Goal: Task Accomplishment & Management: Complete application form

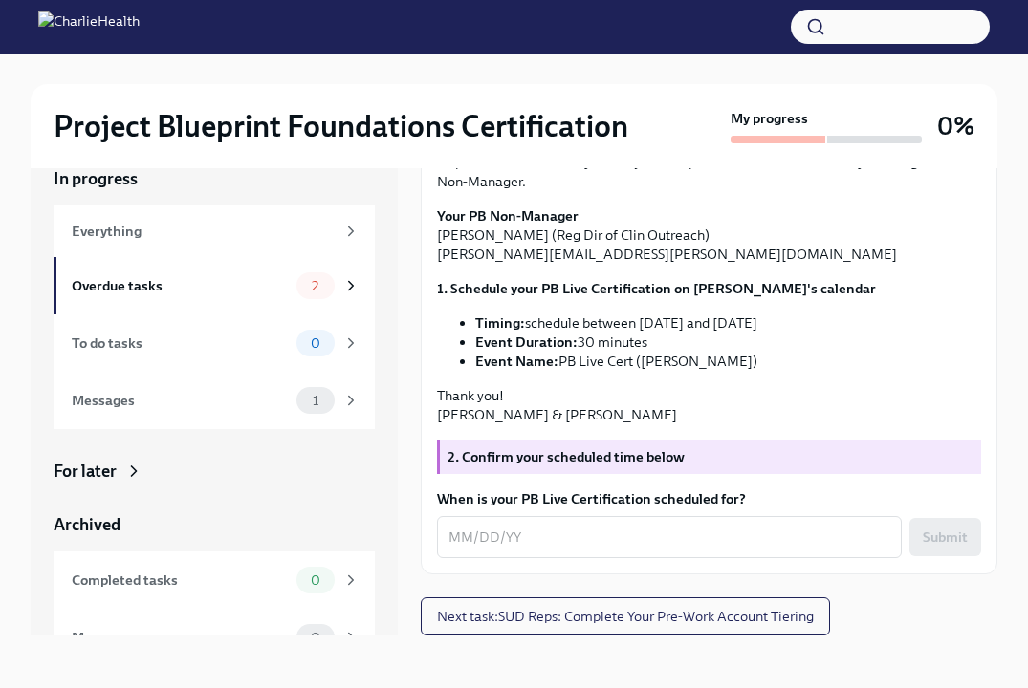
scroll to position [33, 0]
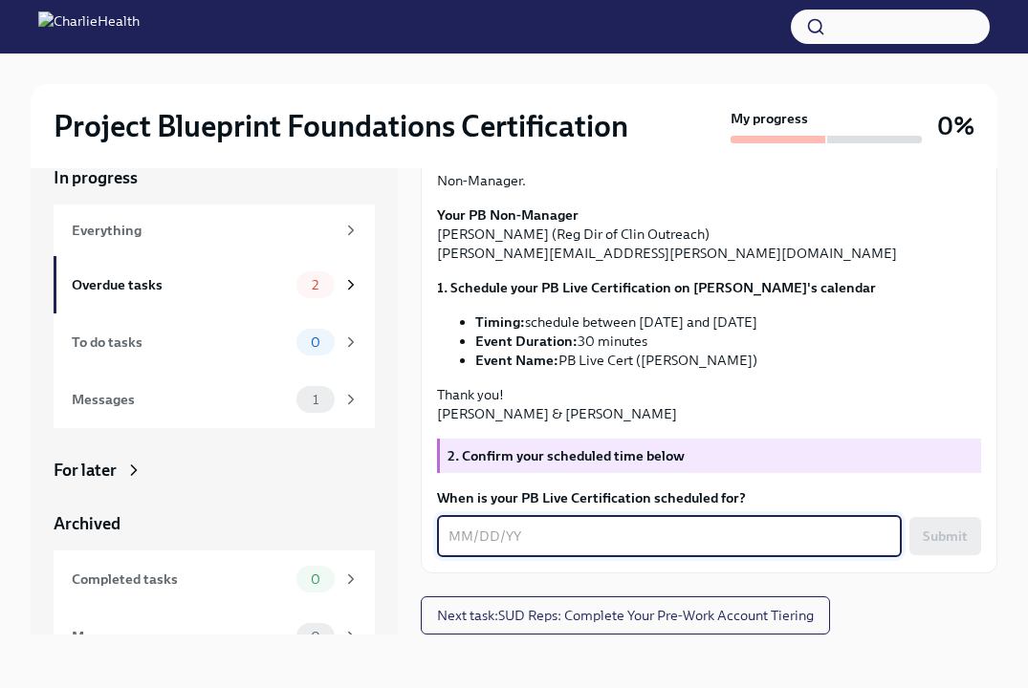
click at [478, 534] on textarea "When is your PB Live Certification scheduled for?" at bounding box center [669, 536] width 442 height 23
type textarea "1"
type textarea "[DATE]"
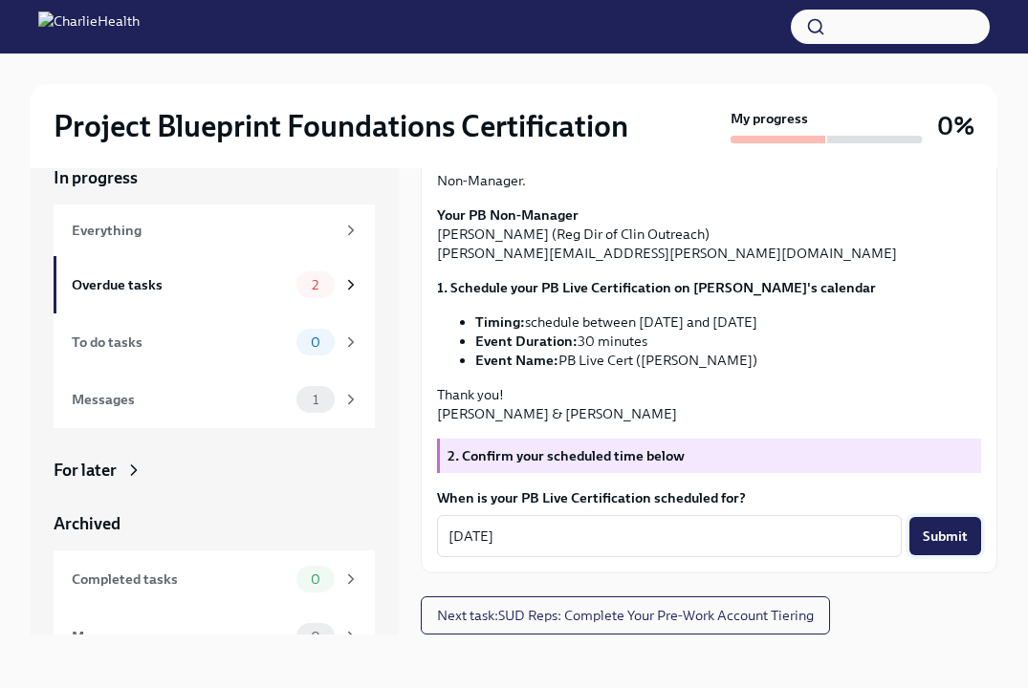
click at [942, 534] on span "Submit" at bounding box center [945, 536] width 45 height 19
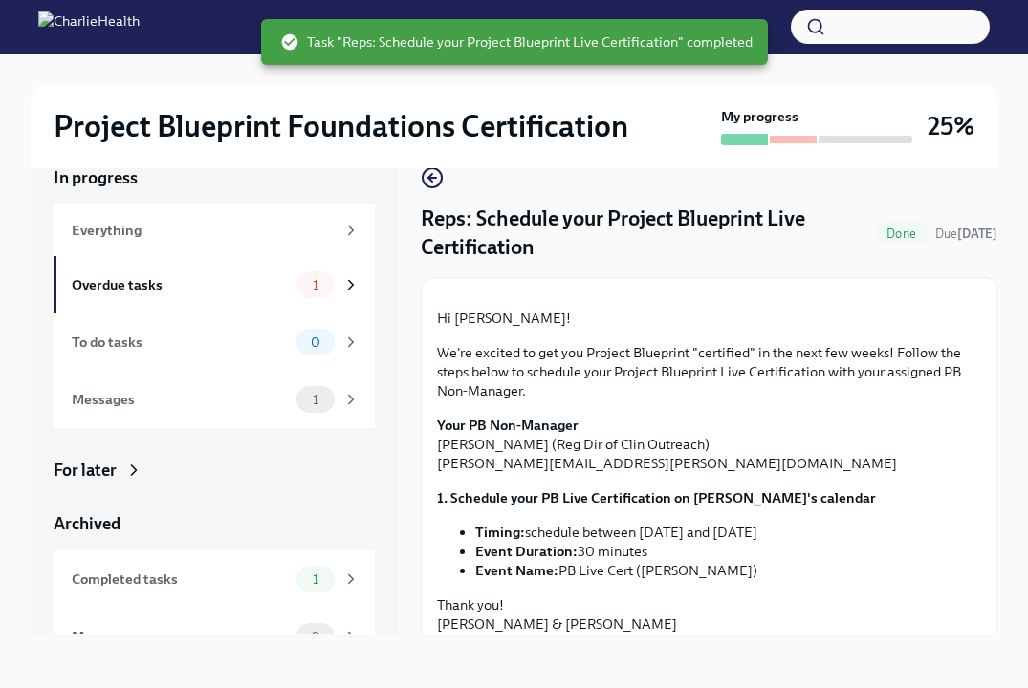
scroll to position [339, 0]
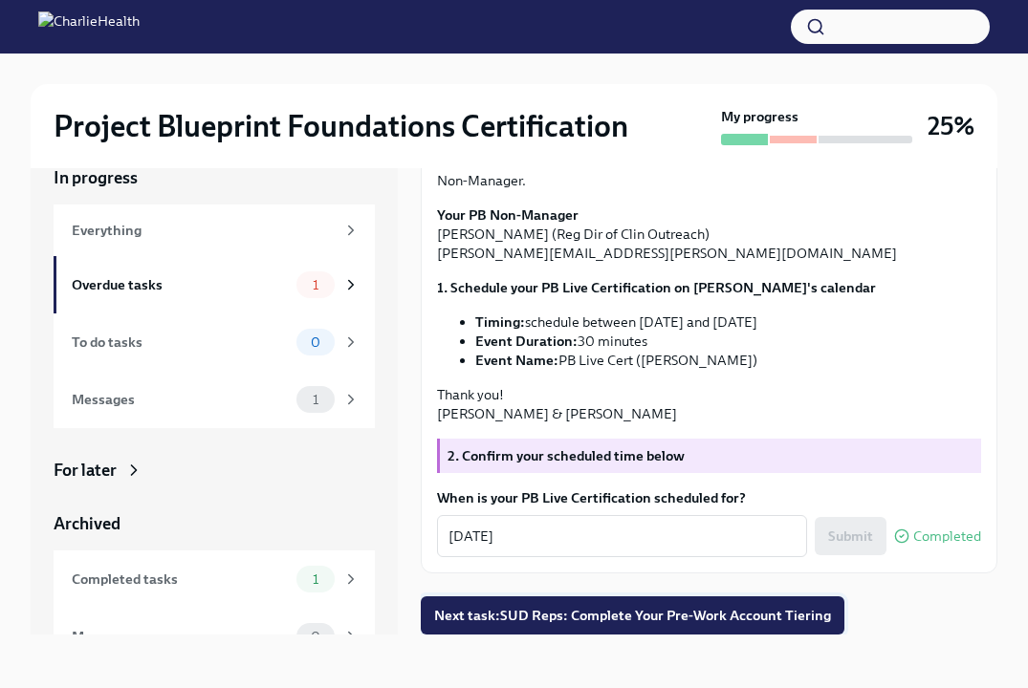
click at [663, 613] on span "Next task : SUD Reps: Complete Your Pre-Work Account Tiering" at bounding box center [632, 615] width 397 height 19
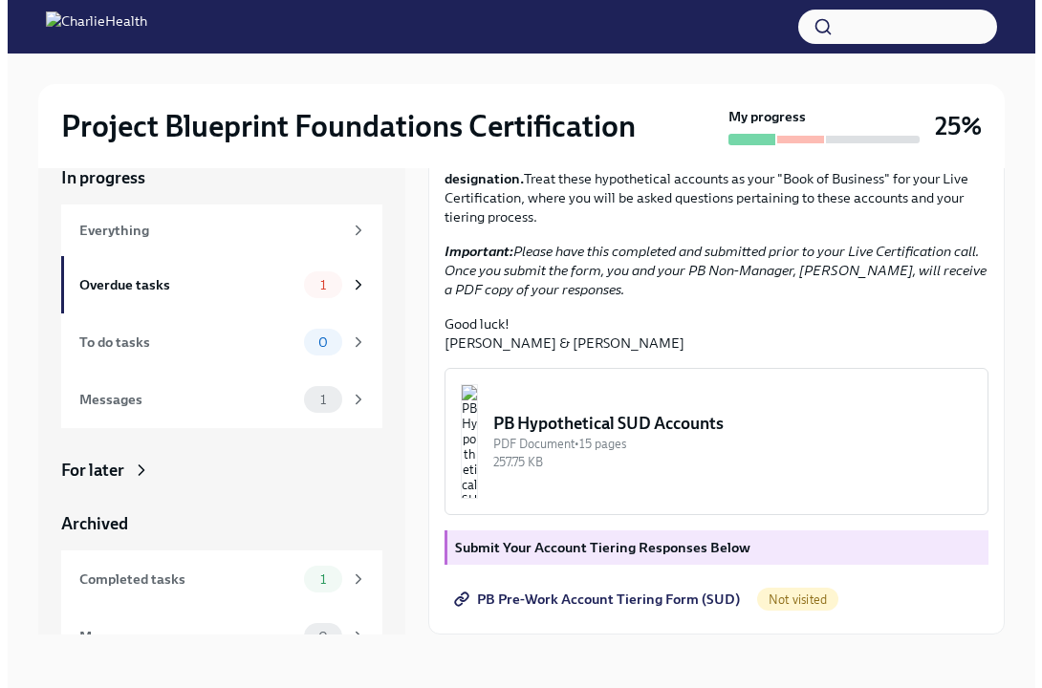
scroll to position [428, 0]
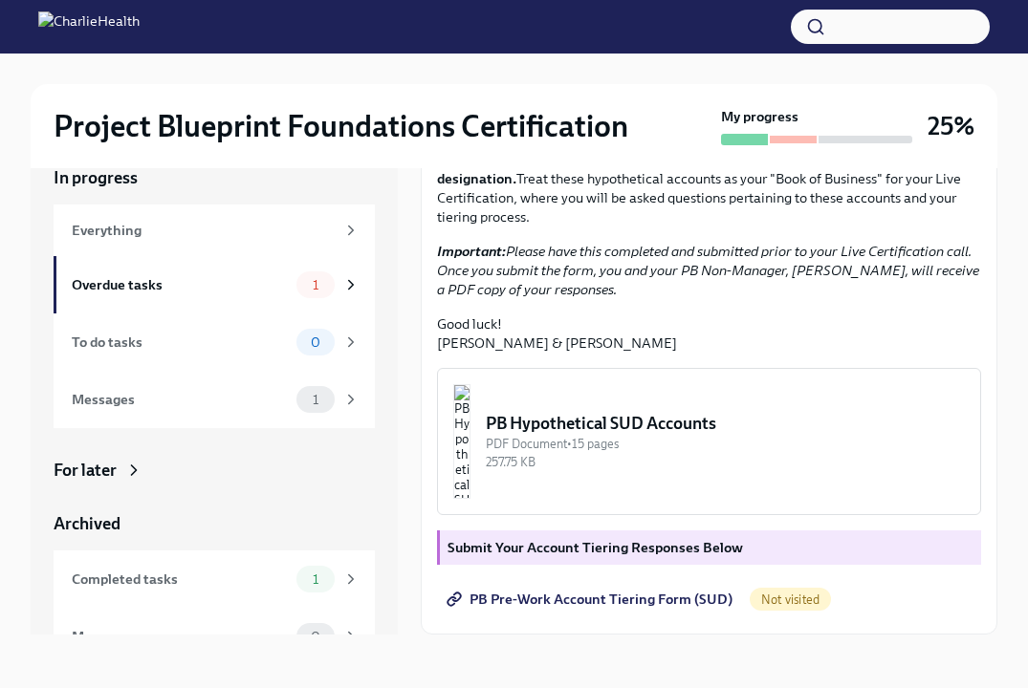
click at [470, 448] on img "button" at bounding box center [461, 441] width 17 height 115
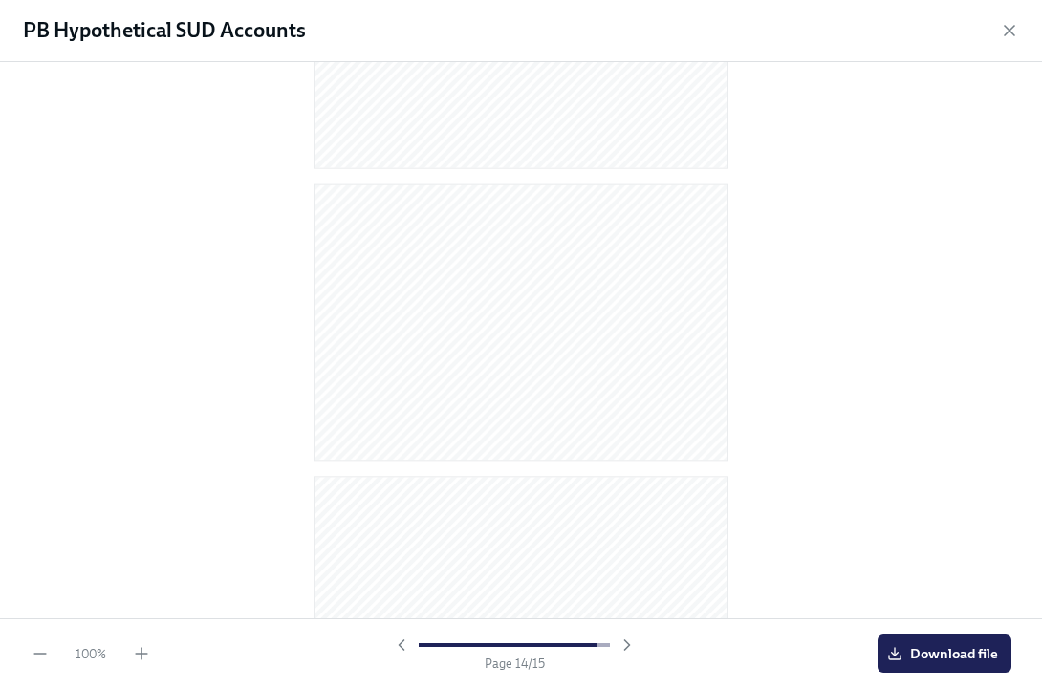
scroll to position [3843, 0]
click at [948, 641] on button "Download file" at bounding box center [945, 654] width 134 height 38
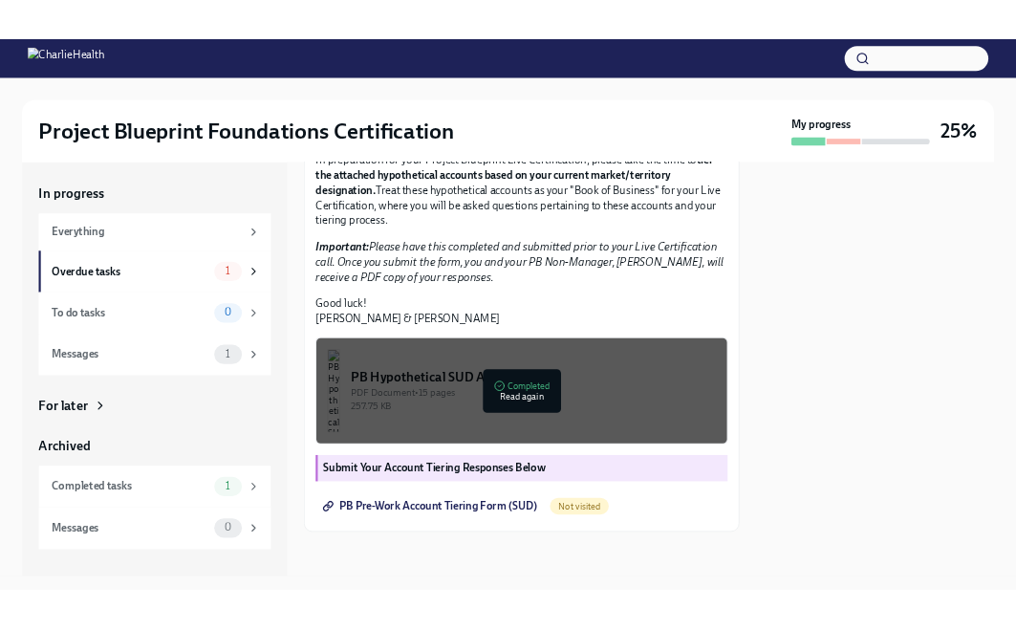
scroll to position [451, 0]
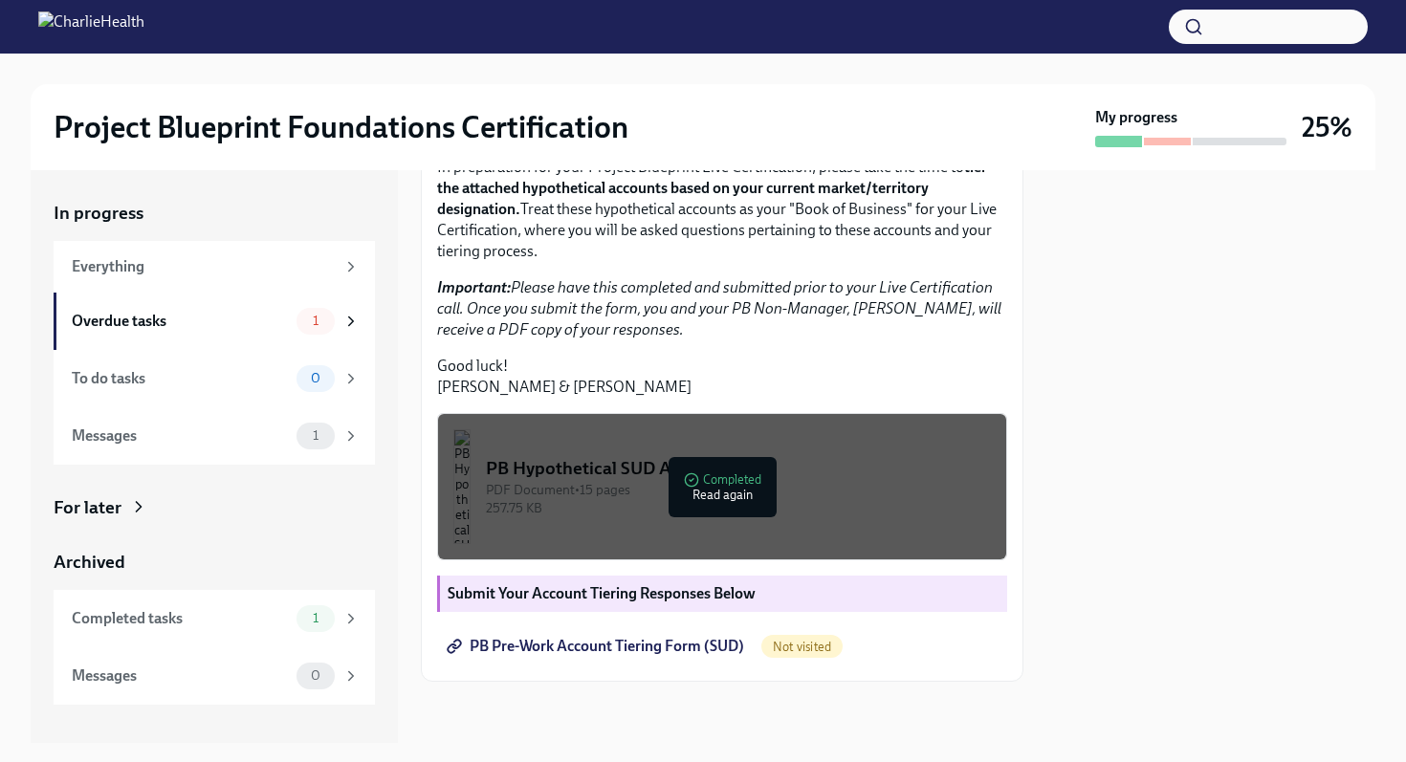
click at [607, 649] on span "PB Pre-Work Account Tiering Form (SUD)" at bounding box center [597, 646] width 294 height 19
